Goal: Navigation & Orientation: Find specific page/section

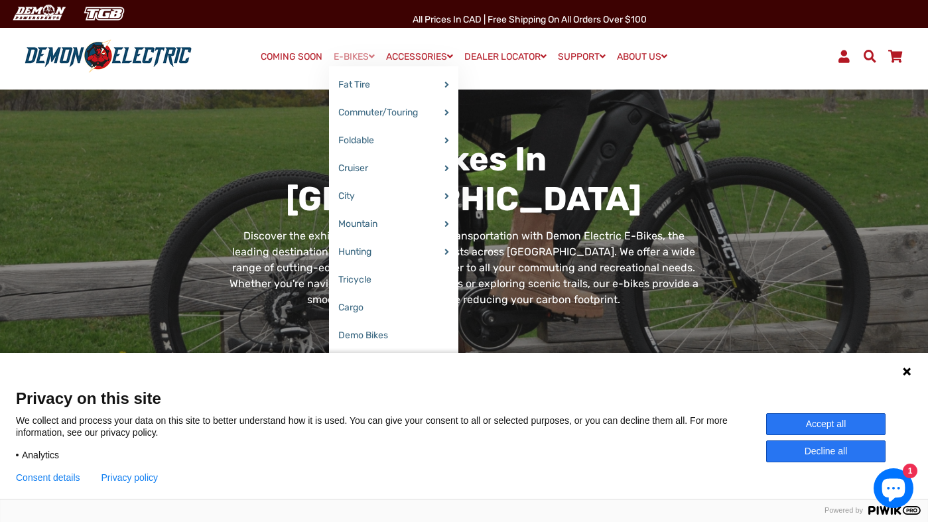
click at [354, 49] on link "E-BIKES" at bounding box center [354, 56] width 50 height 19
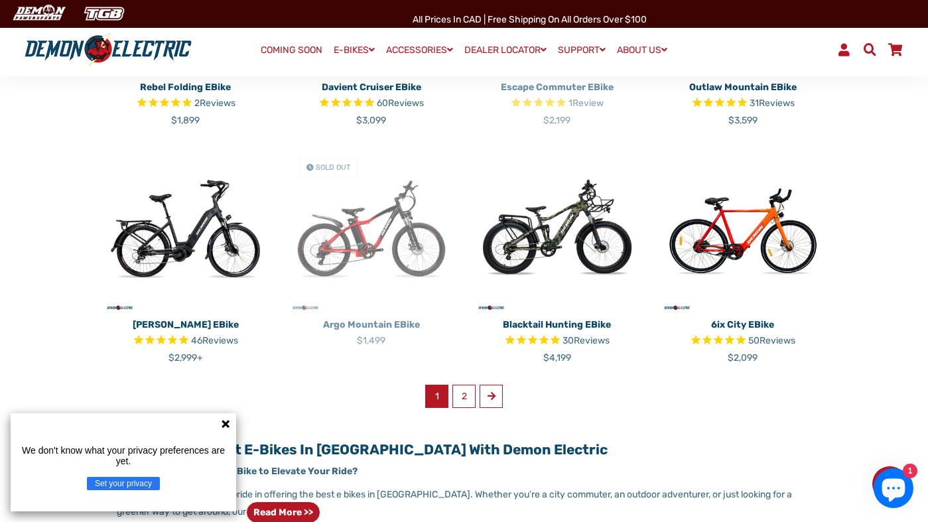
scroll to position [799, 0]
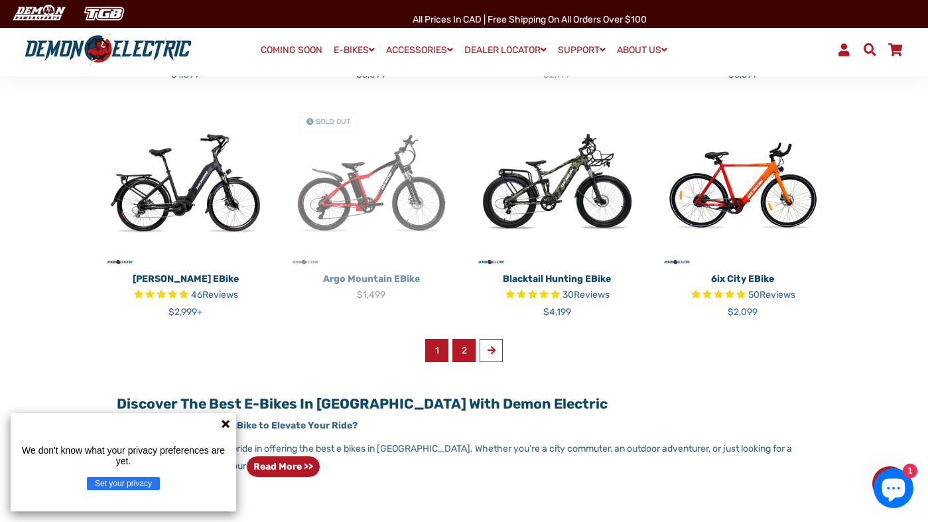
click at [466, 346] on link "2" at bounding box center [463, 350] width 23 height 23
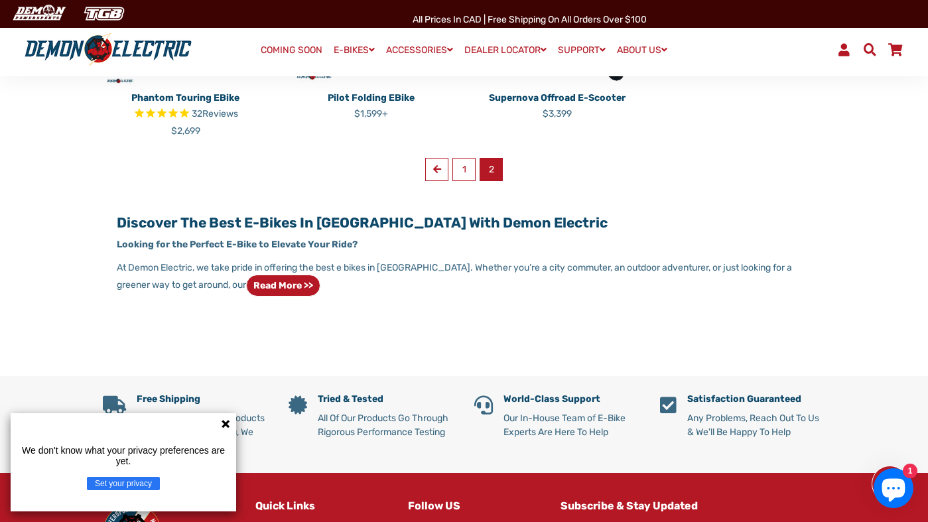
scroll to position [522, 0]
